Goal: Navigation & Orientation: Find specific page/section

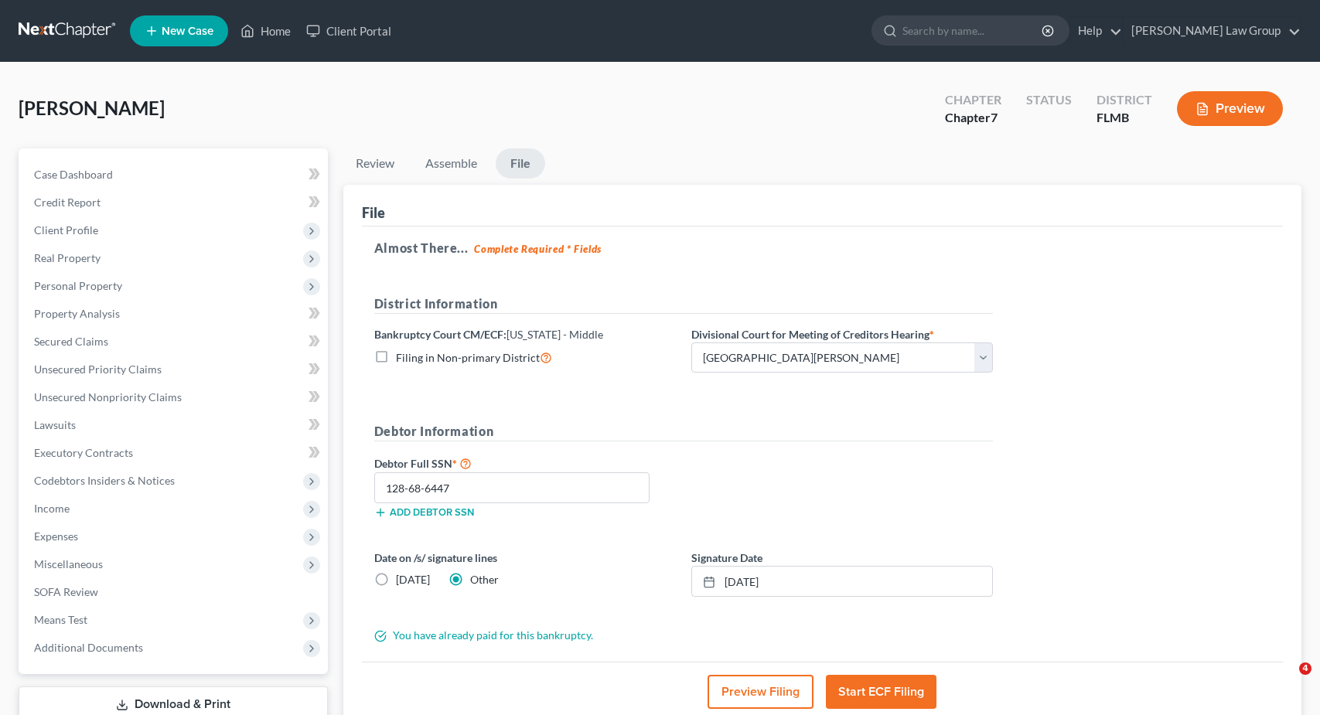
select select "0"
click at [267, 27] on link "Home" at bounding box center [266, 31] width 66 height 28
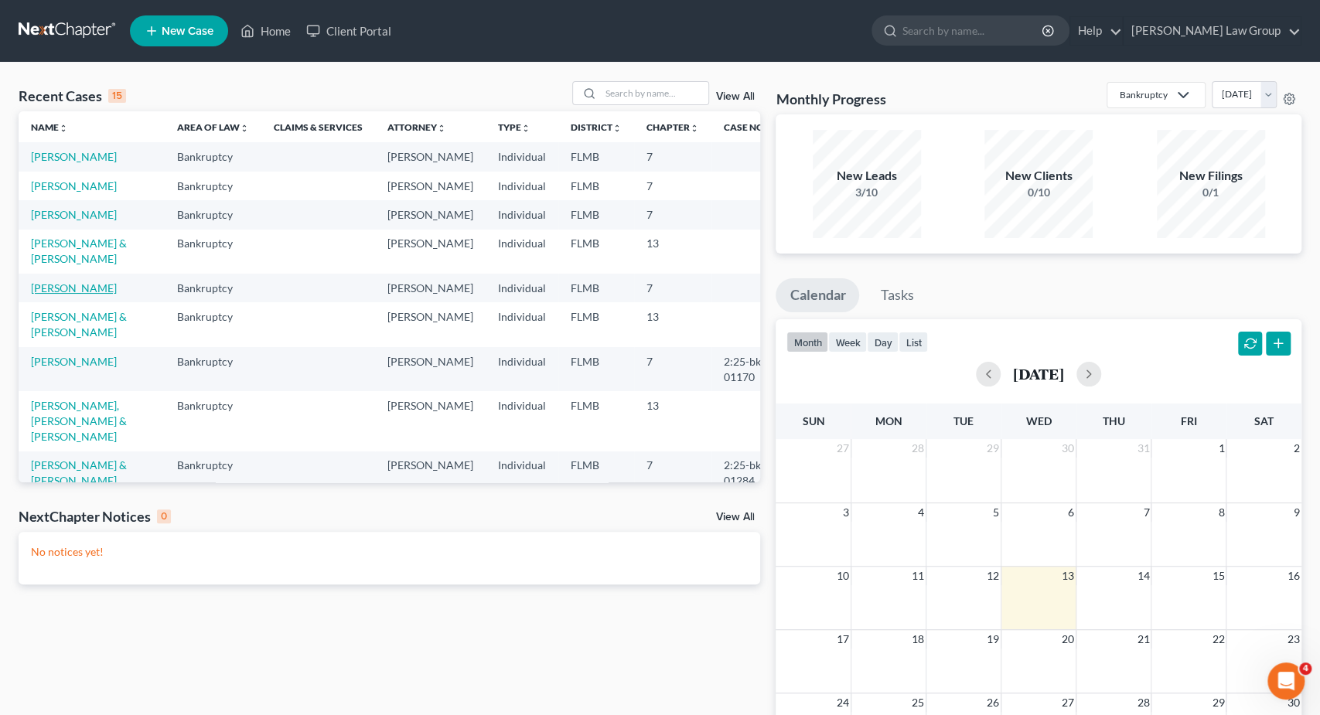
click at [52, 286] on link "[PERSON_NAME]" at bounding box center [74, 287] width 86 height 13
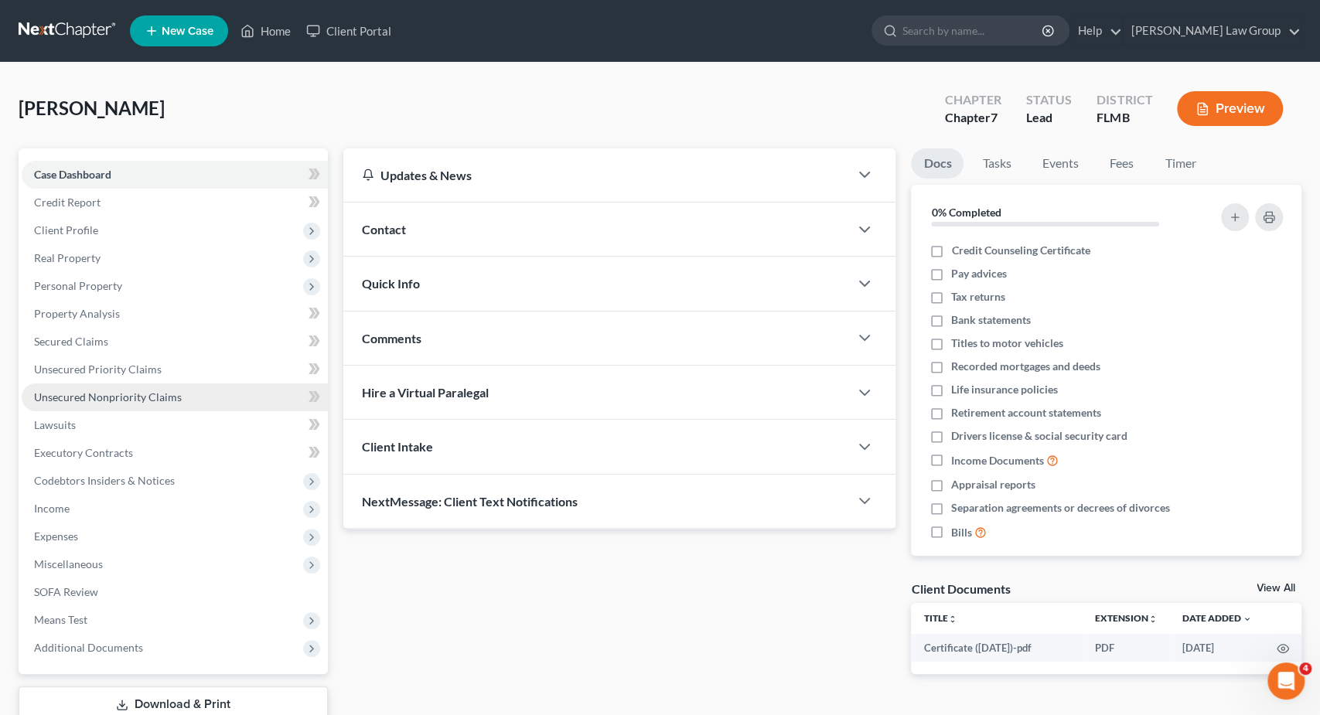
click at [152, 387] on link "Unsecured Nonpriority Claims" at bounding box center [175, 398] width 306 height 28
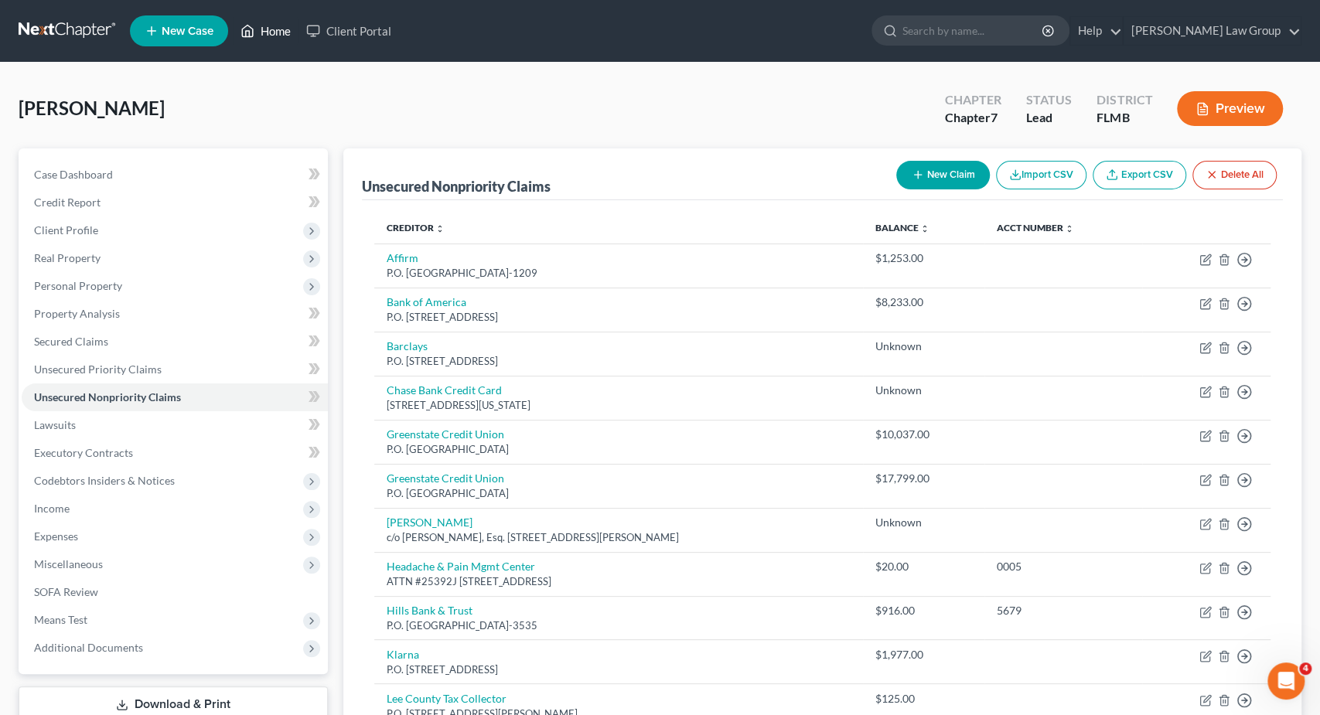
click at [264, 32] on link "Home" at bounding box center [266, 31] width 66 height 28
